Goal: Information Seeking & Learning: Learn about a topic

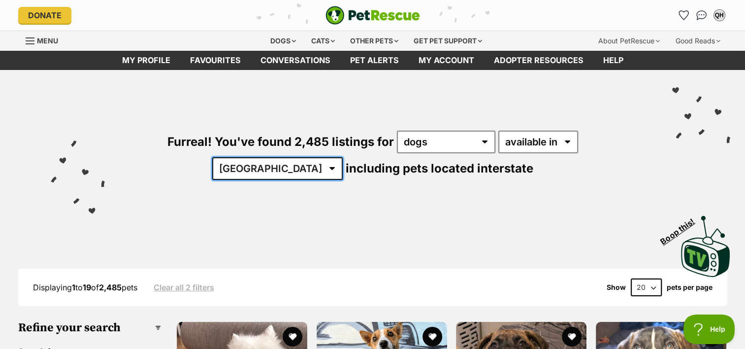
click at [343, 157] on select "Australia ACT NSW NT QLD SA TAS VIC WA" at bounding box center [277, 168] width 130 height 23
select select "QLD"
click at [343, 157] on select "Australia ACT NSW NT QLD SA TAS VIC WA" at bounding box center [277, 168] width 130 height 23
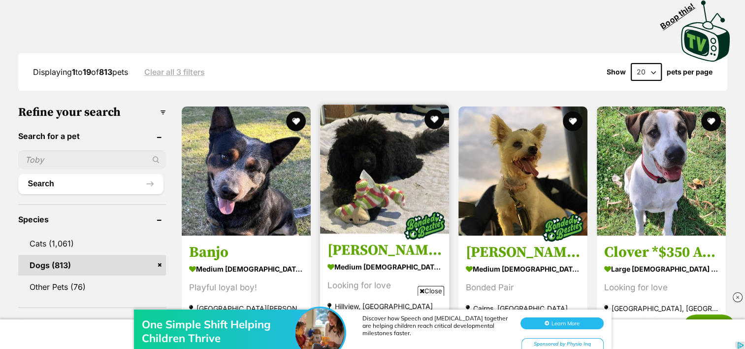
click at [375, 168] on img at bounding box center [384, 168] width 129 height 129
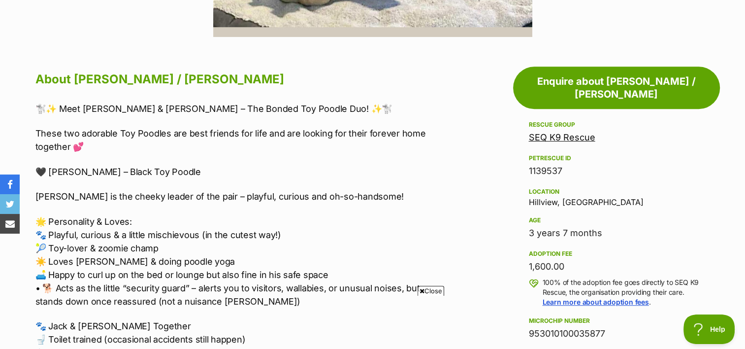
scroll to position [473, 0]
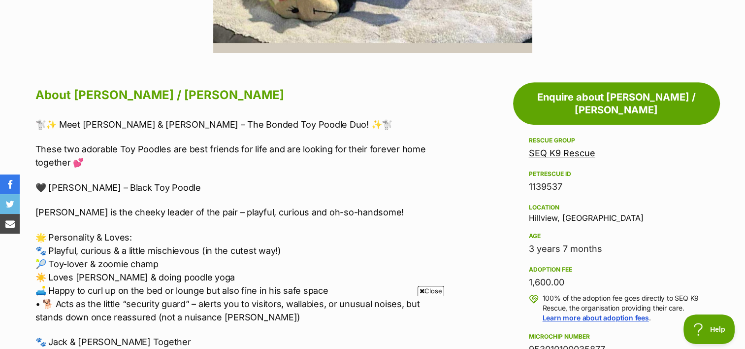
click at [573, 148] on link "SEQ K9 Rescue" at bounding box center [562, 153] width 66 height 10
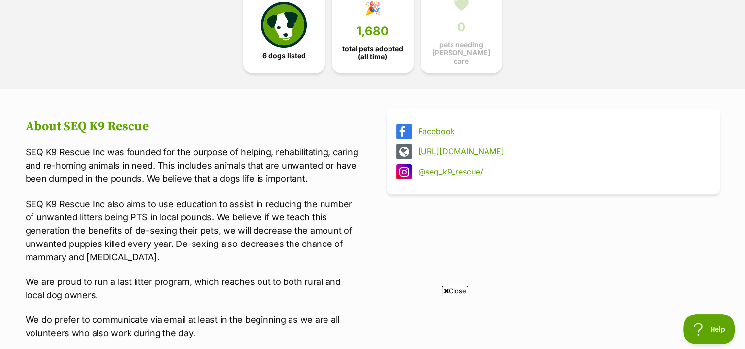
scroll to position [298, 0]
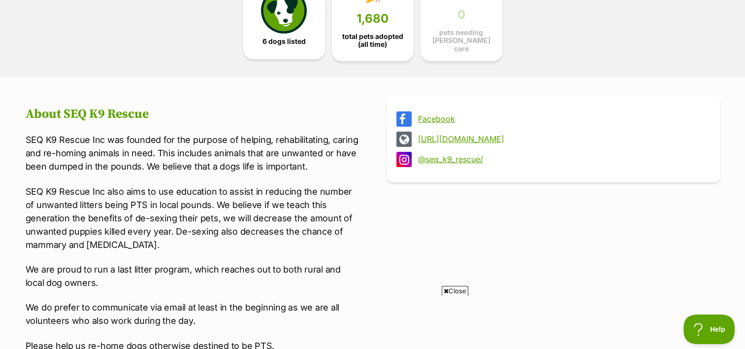
click at [288, 22] on img at bounding box center [283, 10] width 45 height 45
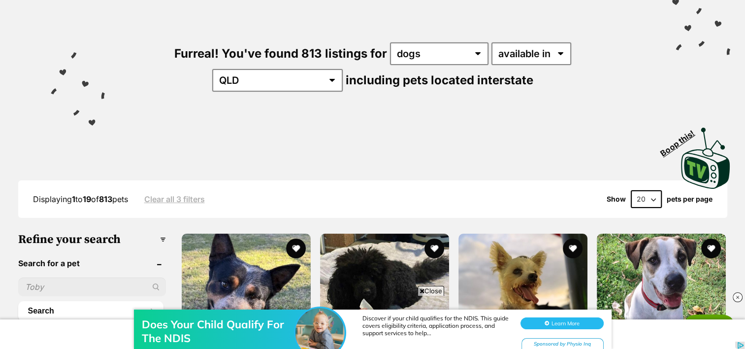
scroll to position [98, 0]
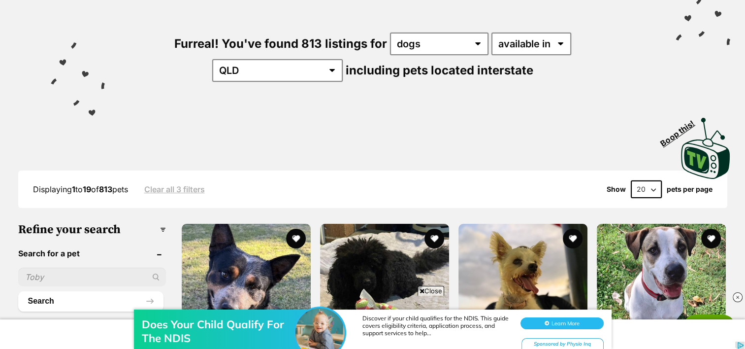
click at [653, 189] on select "20 40 60" at bounding box center [646, 189] width 31 height 18
select select "60"
click at [631, 180] on select "20 40 60" at bounding box center [646, 189] width 31 height 18
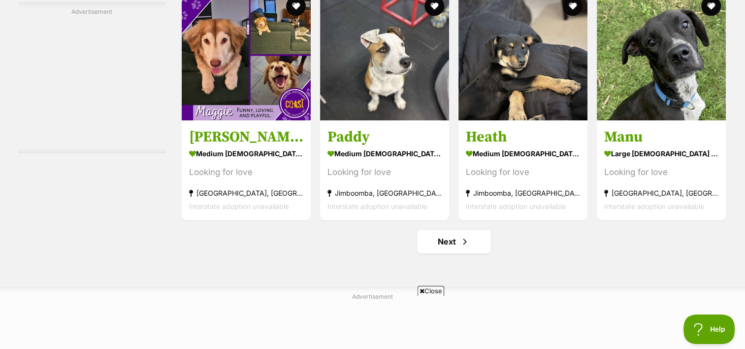
scroll to position [5083, 0]
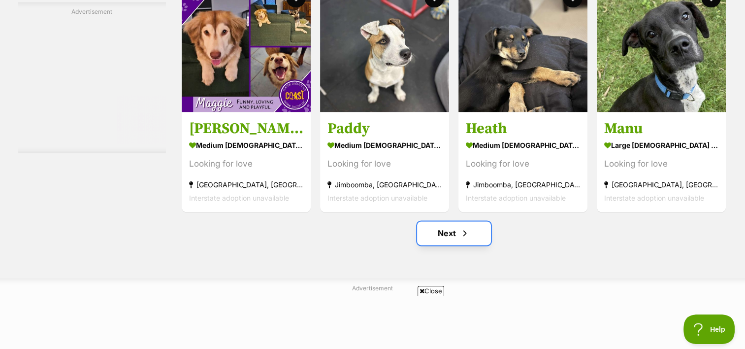
click at [443, 225] on link "Next" at bounding box center [454, 233] width 74 height 24
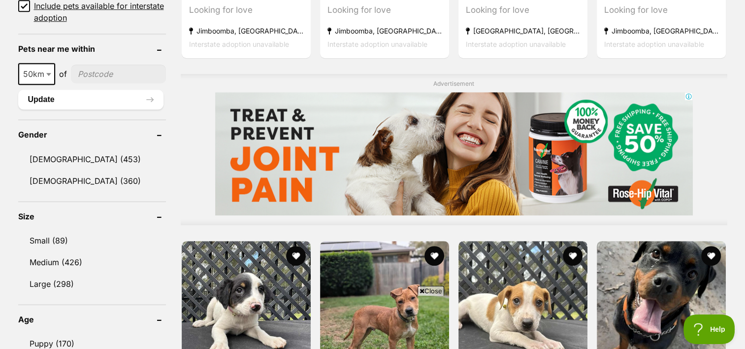
scroll to position [781, 0]
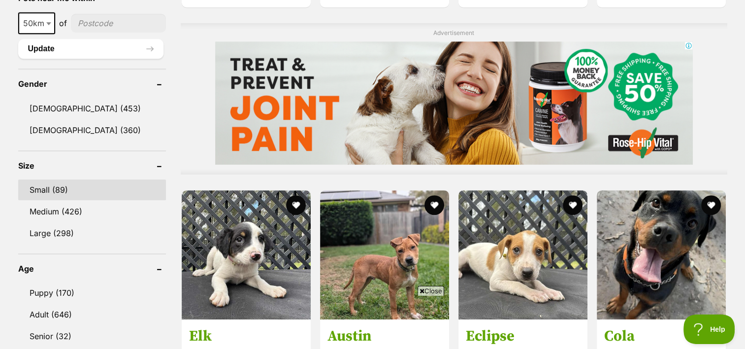
click at [43, 183] on link "Small (89)" at bounding box center [92, 189] width 148 height 21
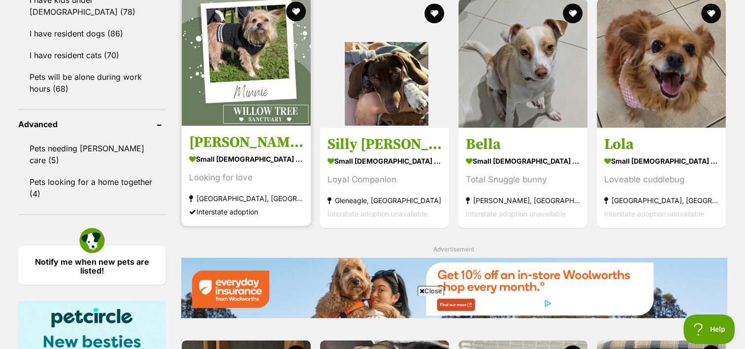
click at [260, 63] on img at bounding box center [246, 61] width 129 height 129
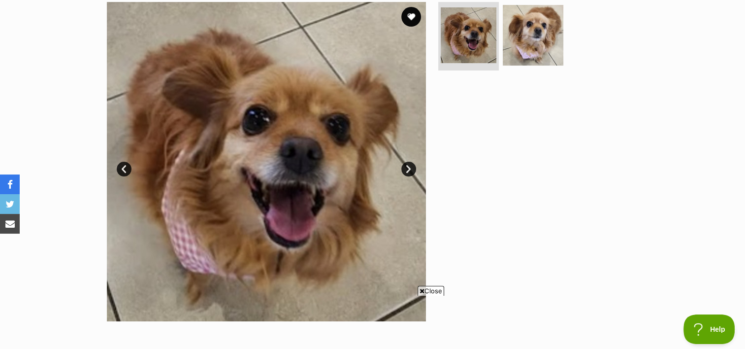
scroll to position [201, 0]
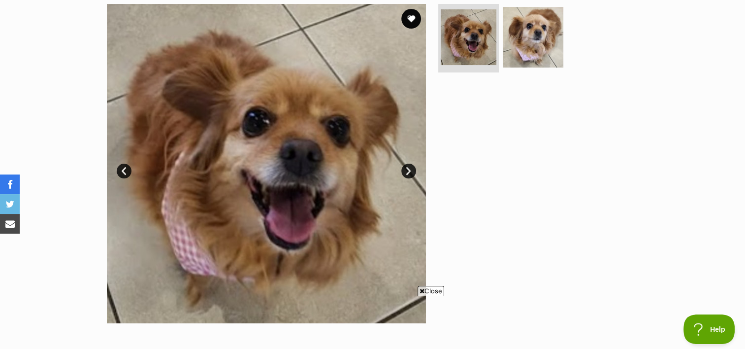
click at [406, 167] on link "Next" at bounding box center [408, 170] width 15 height 15
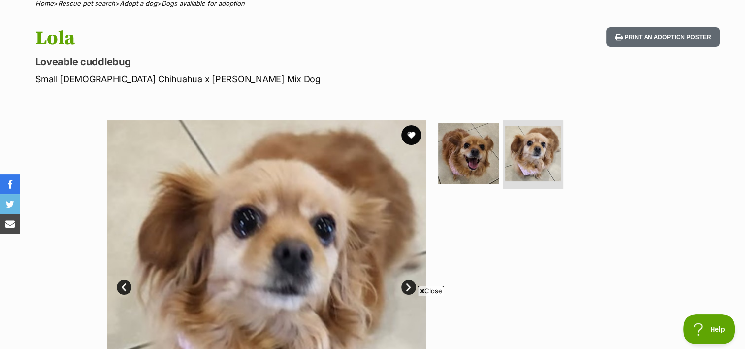
scroll to position [0, 0]
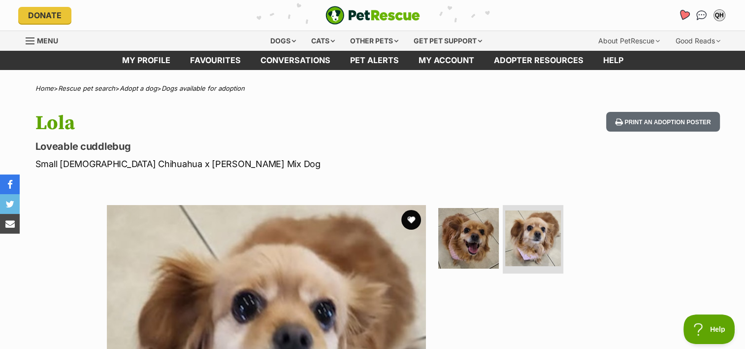
click at [684, 13] on icon "Favourites" at bounding box center [684, 14] width 12 height 11
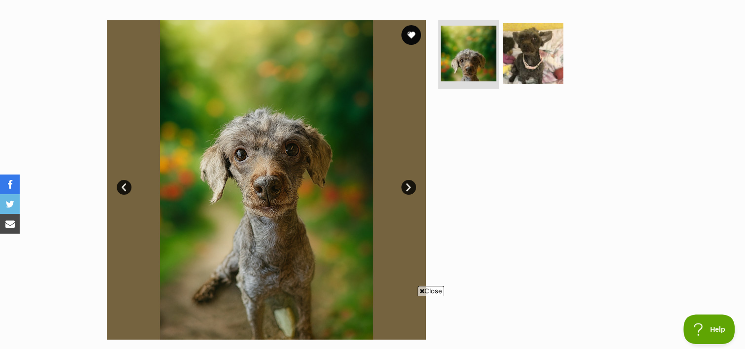
scroll to position [193, 0]
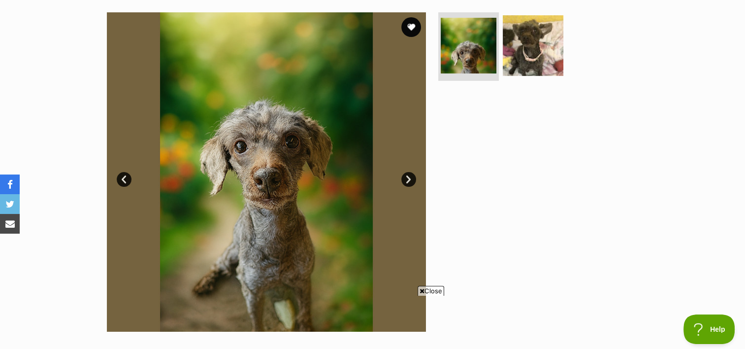
click at [406, 177] on link "Next" at bounding box center [408, 179] width 15 height 15
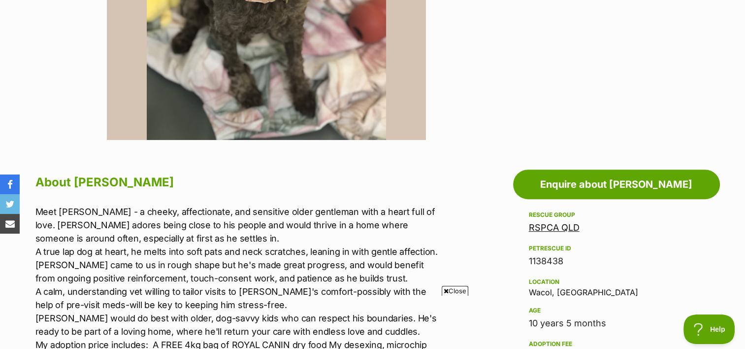
scroll to position [0, 0]
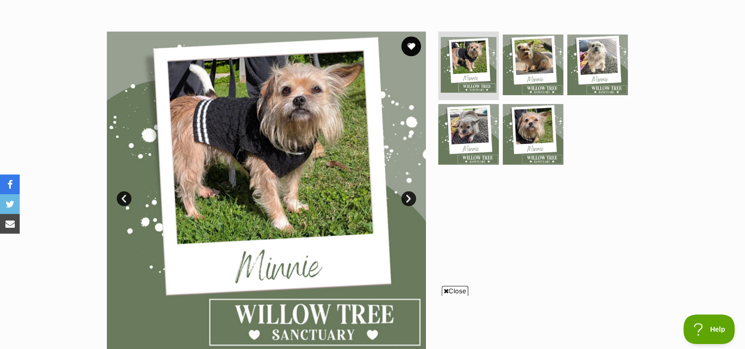
scroll to position [184, 0]
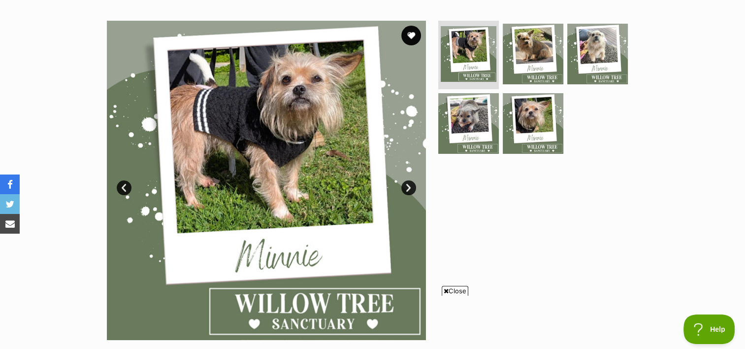
click at [409, 187] on link "Next" at bounding box center [408, 187] width 15 height 15
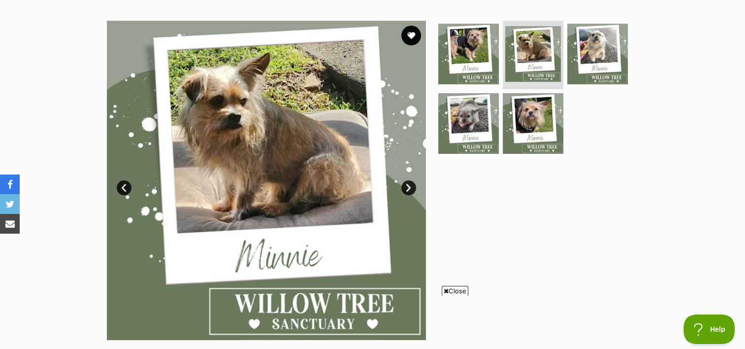
click at [409, 187] on link "Next" at bounding box center [408, 187] width 15 height 15
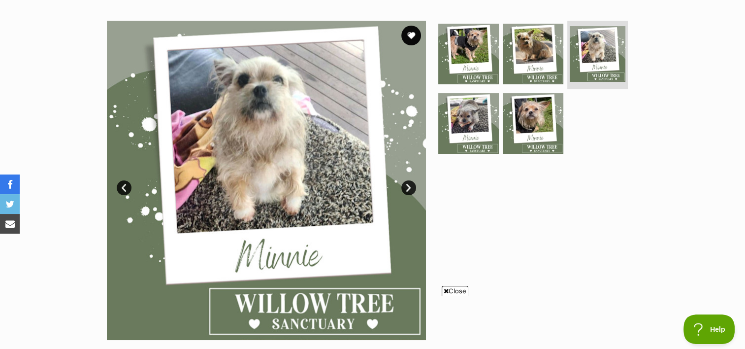
click at [409, 187] on link "Next" at bounding box center [408, 187] width 15 height 15
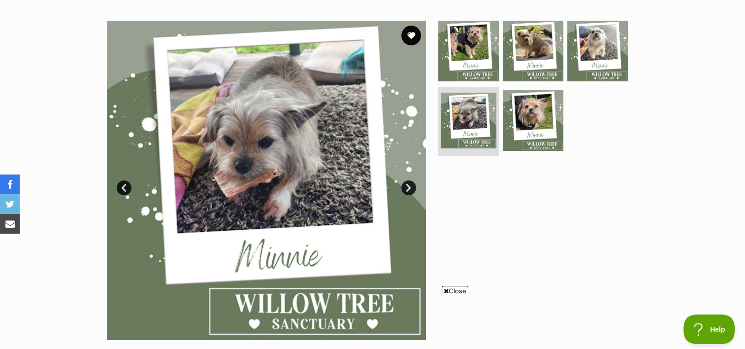
click at [409, 187] on link "Next" at bounding box center [408, 187] width 15 height 15
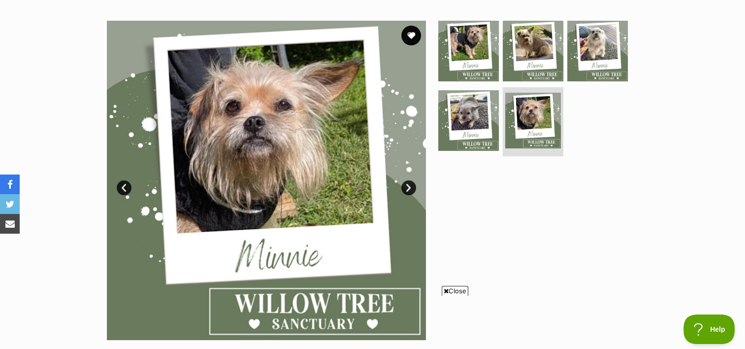
click at [409, 187] on link "Next" at bounding box center [408, 187] width 15 height 15
